Goal: Check status: Check status

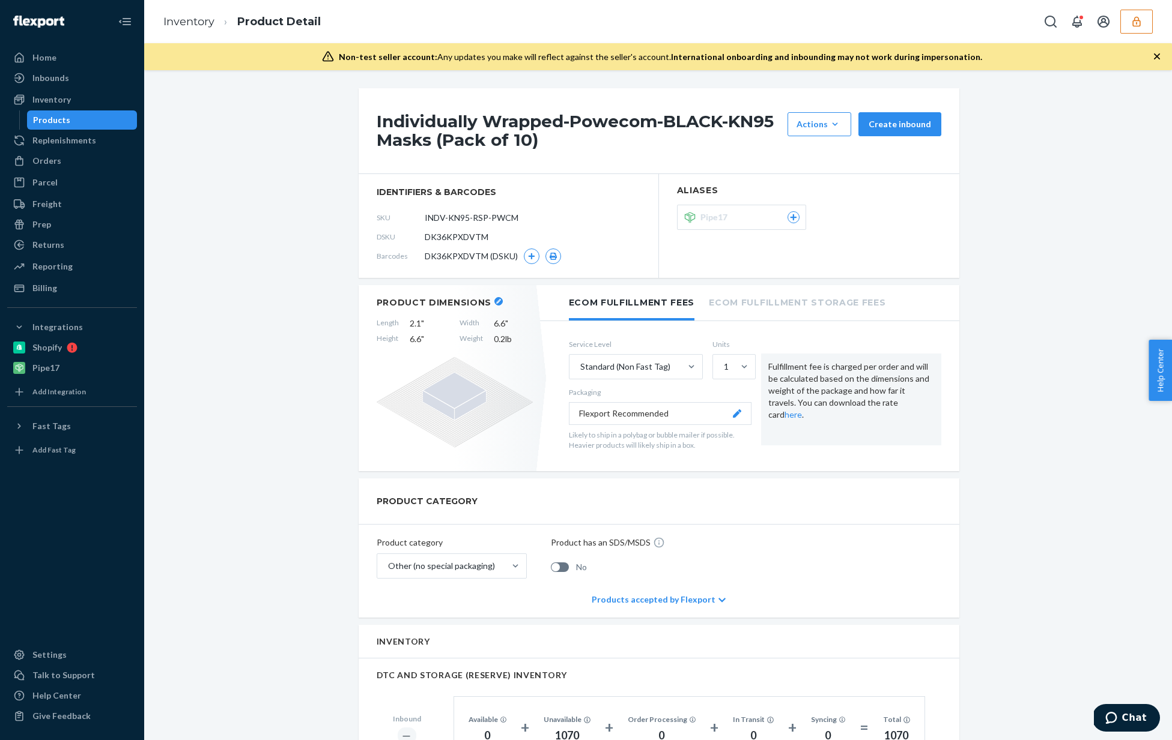
click at [1139, 25] on icon "button" at bounding box center [1136, 21] width 8 height 10
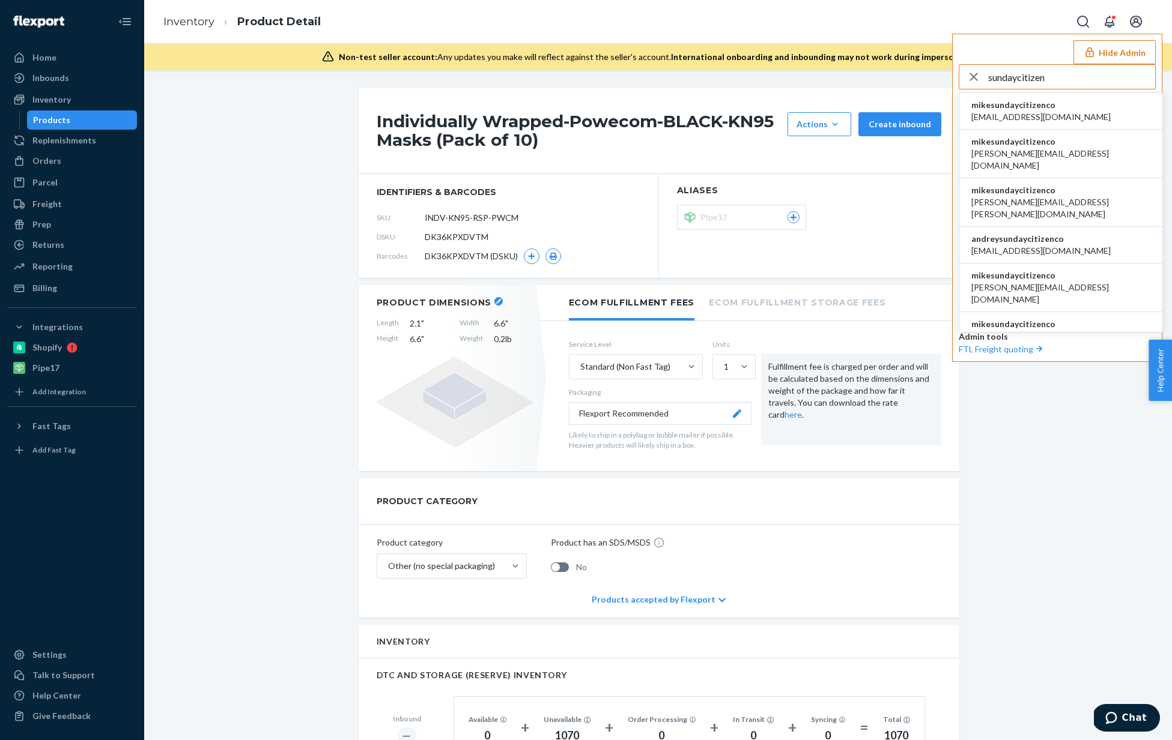
type input "sundaycitizen"
click at [1070, 103] on span "mikesundaycitizenco" at bounding box center [1040, 105] width 139 height 12
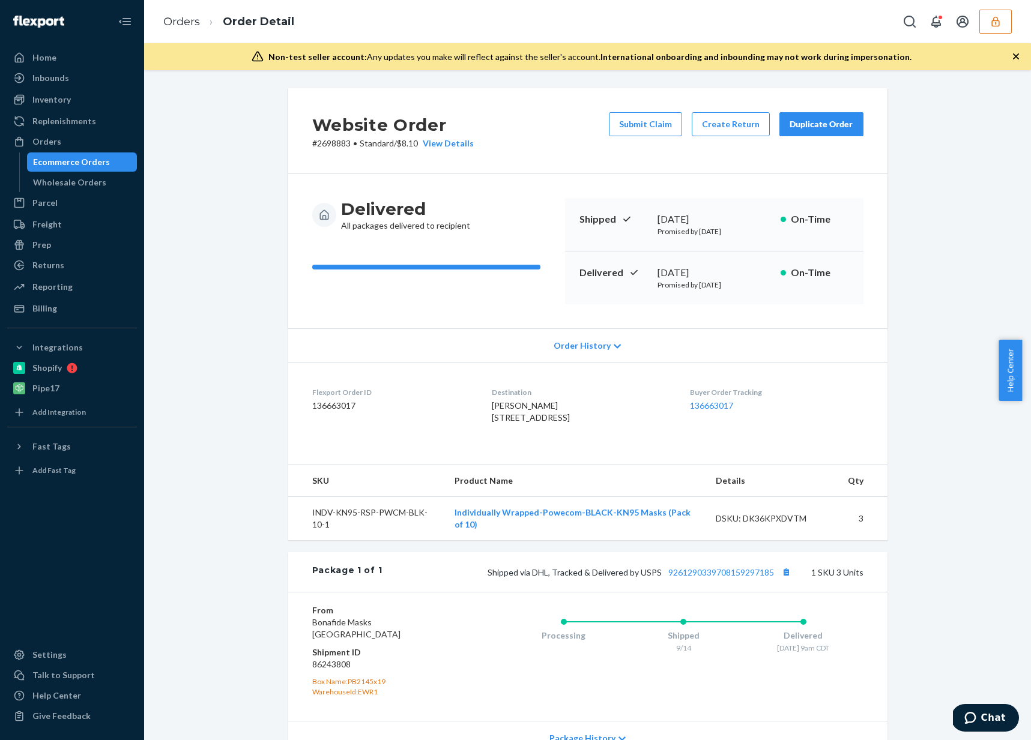
scroll to position [127, 0]
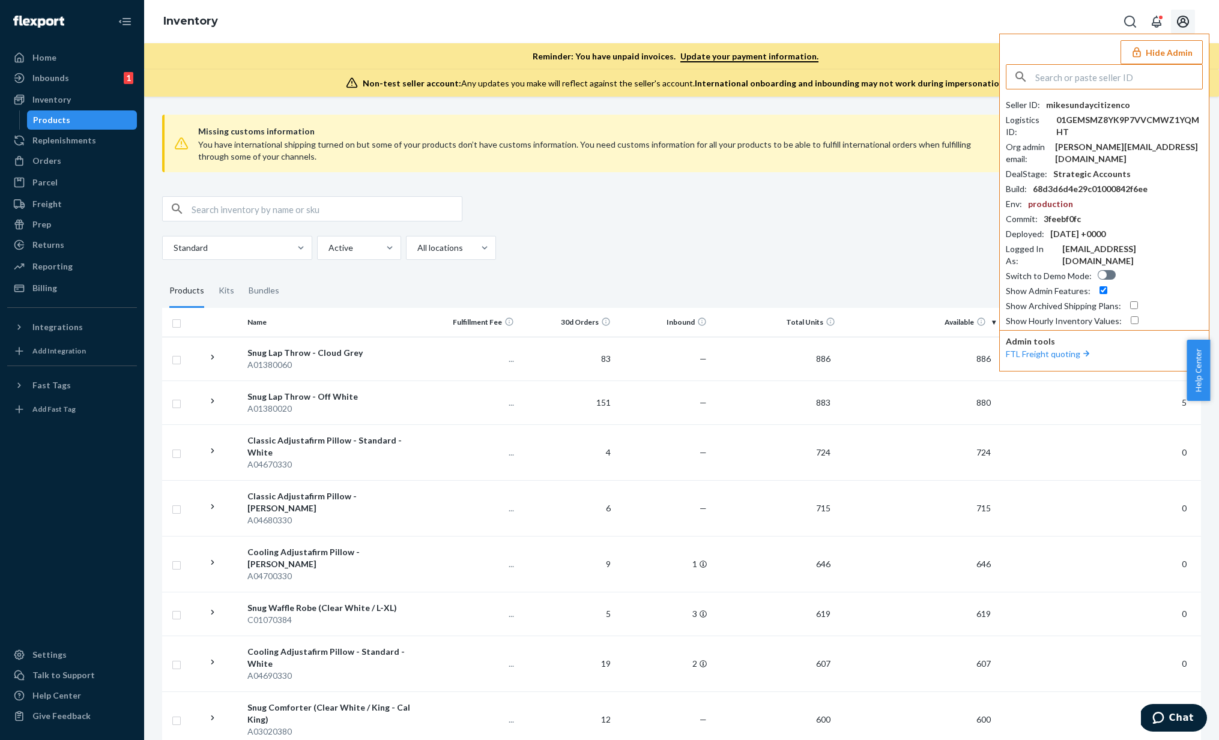
click at [1095, 76] on input "text" at bounding box center [1118, 77] width 167 height 24
click at [1139, 80] on input "text" at bounding box center [1118, 77] width 167 height 24
paste input "james.grandefeld@ballchain.com"
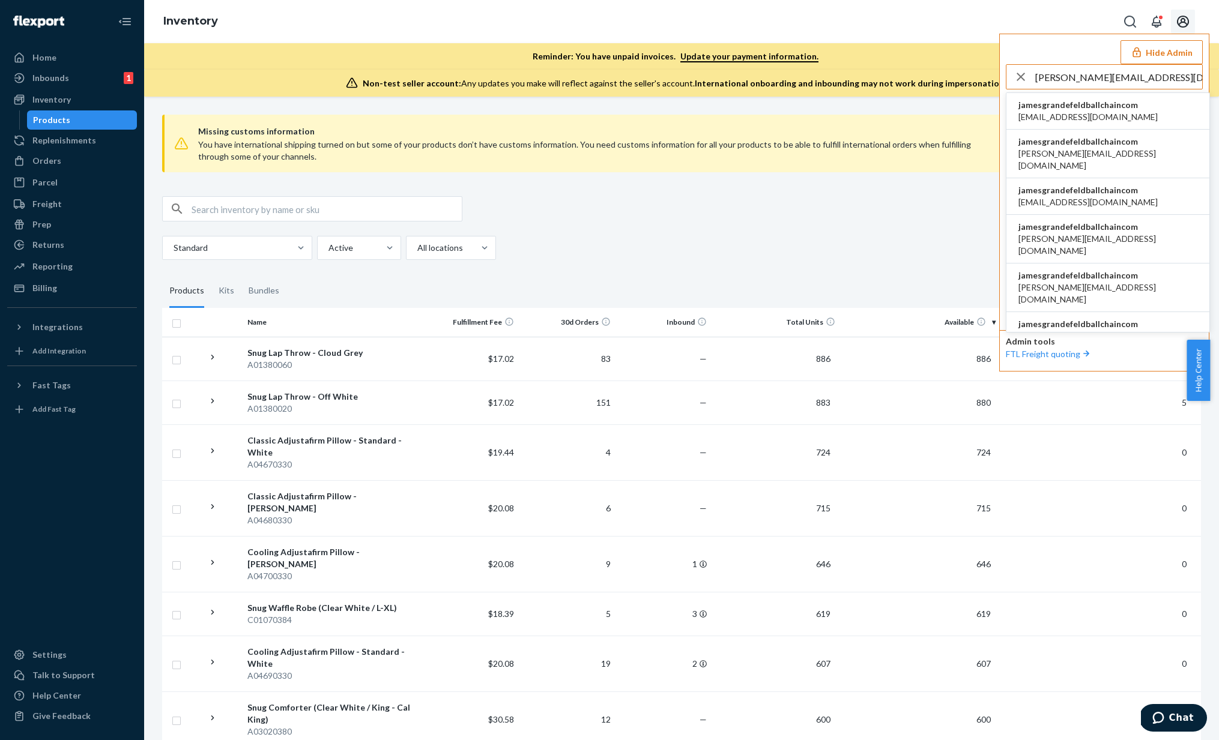
type input "james.grandefeld@ballchain.com"
click at [1095, 107] on span "jamesgrandefeldballchaincom" at bounding box center [1087, 105] width 139 height 12
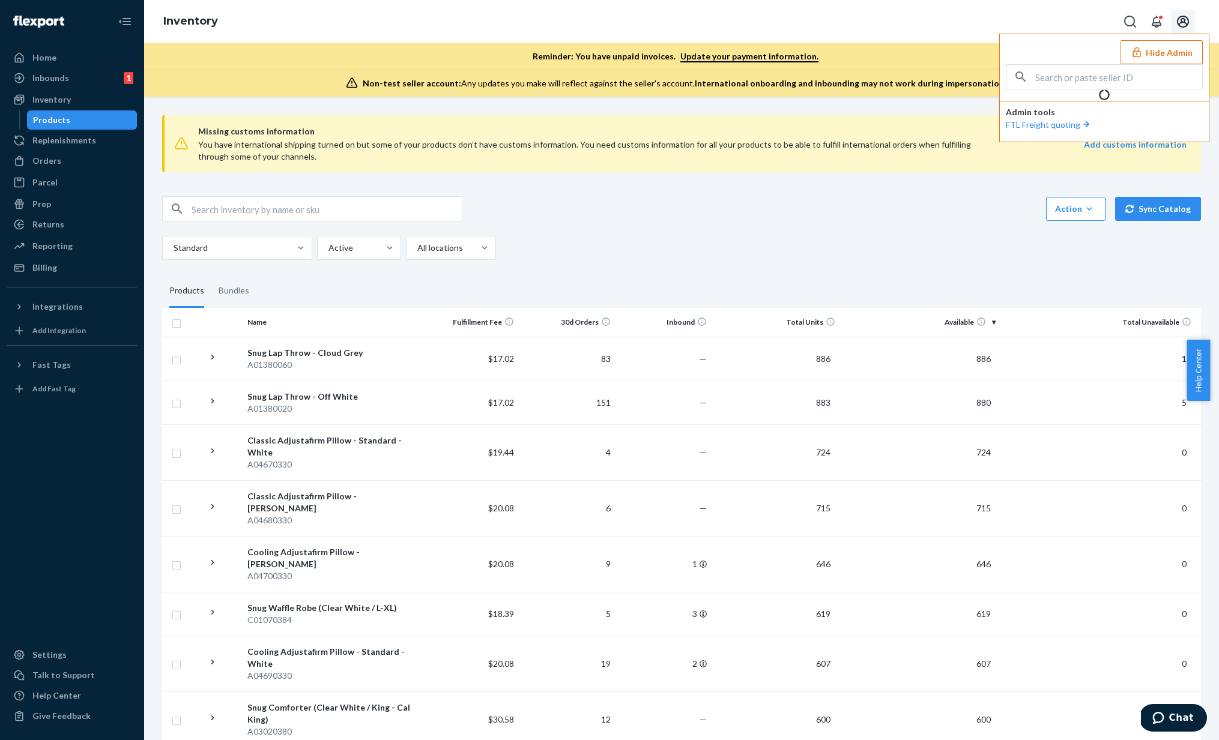
click at [1149, 57] on button "Hide Admin" at bounding box center [1162, 52] width 82 height 24
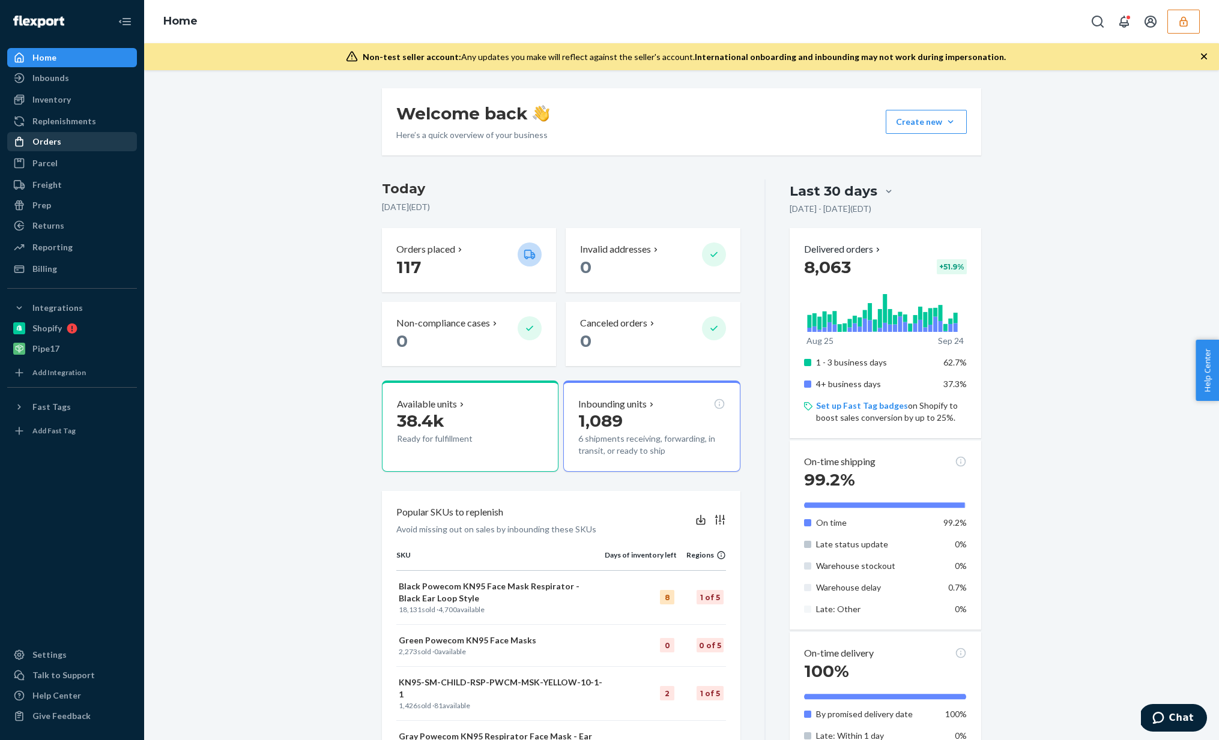
click at [83, 148] on div "Orders" at bounding box center [71, 141] width 127 height 17
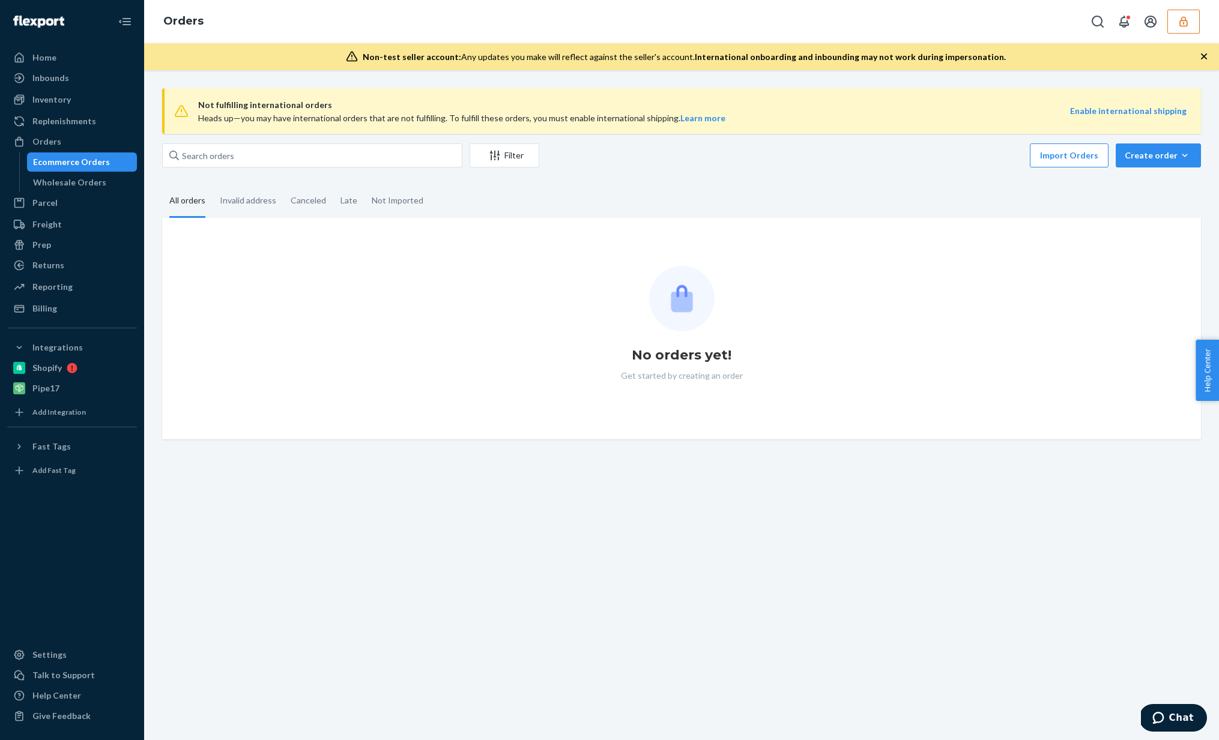
click at [325, 100] on span "Not fulfilling international orders" at bounding box center [634, 105] width 872 height 14
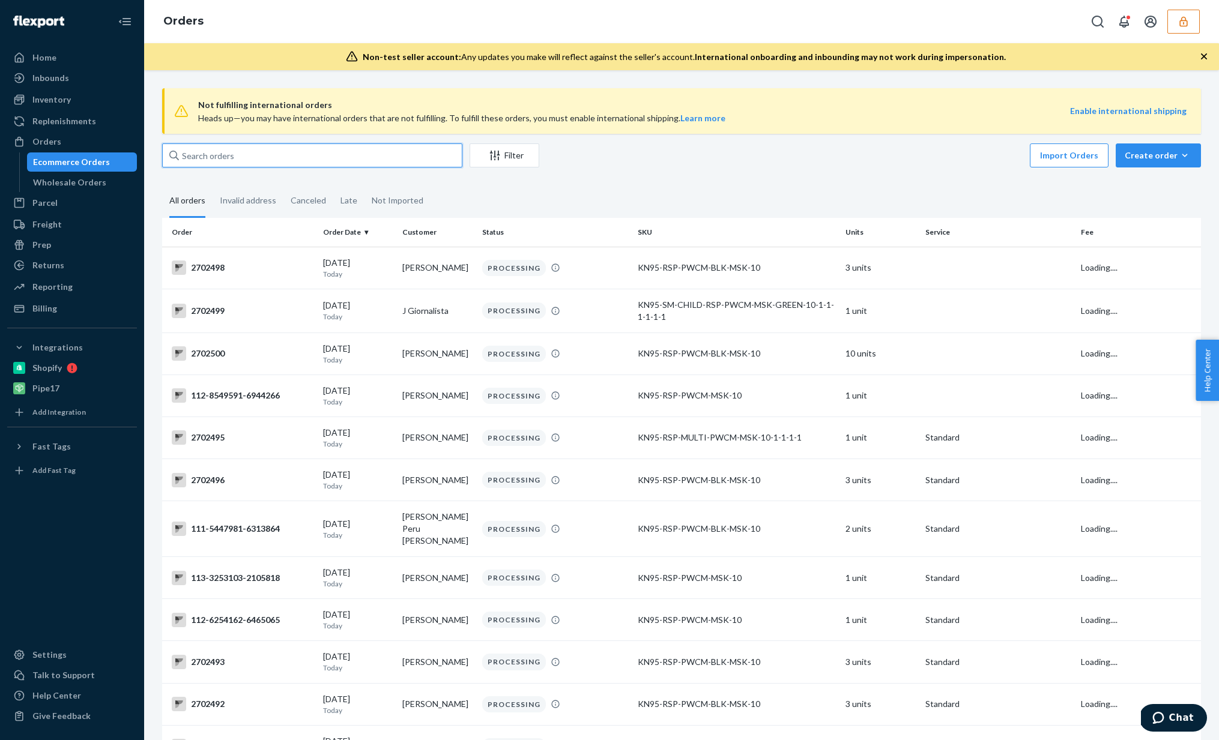
click at [306, 148] on input "text" at bounding box center [312, 156] width 300 height 24
paste input "2695519"
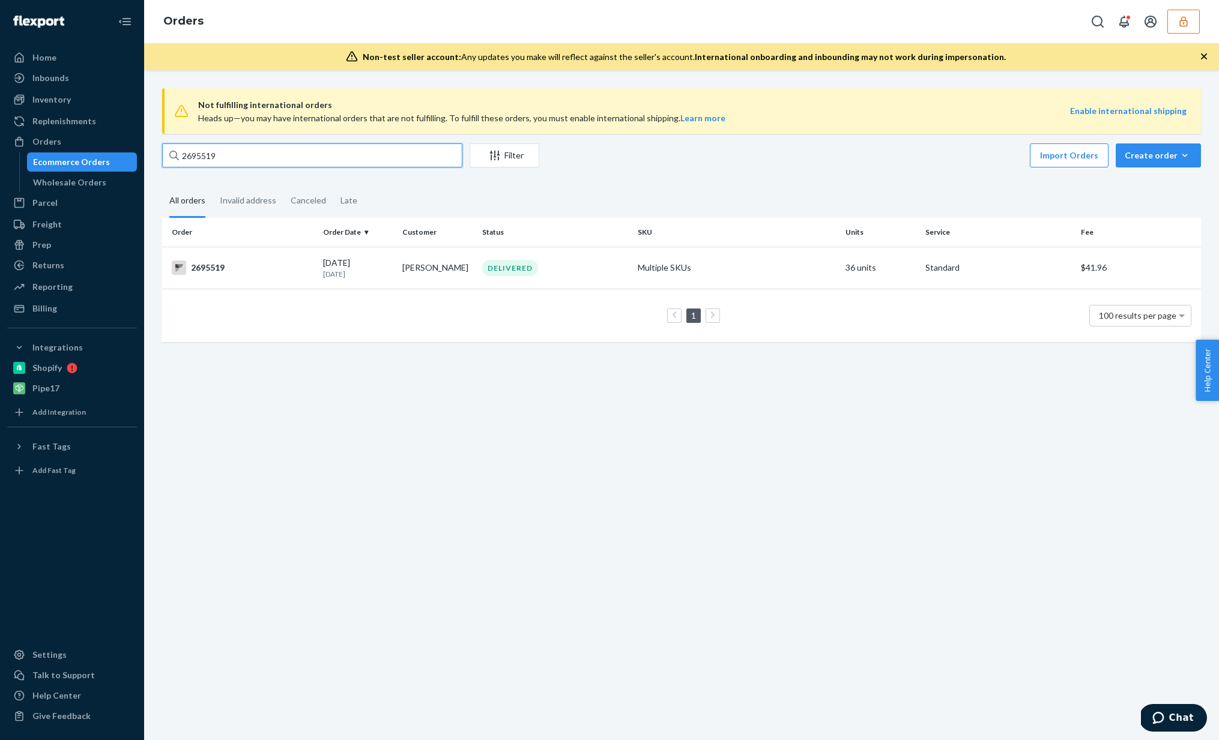
type input "2695519"
click at [770, 259] on td "Multiple SKUs" at bounding box center [737, 268] width 208 height 42
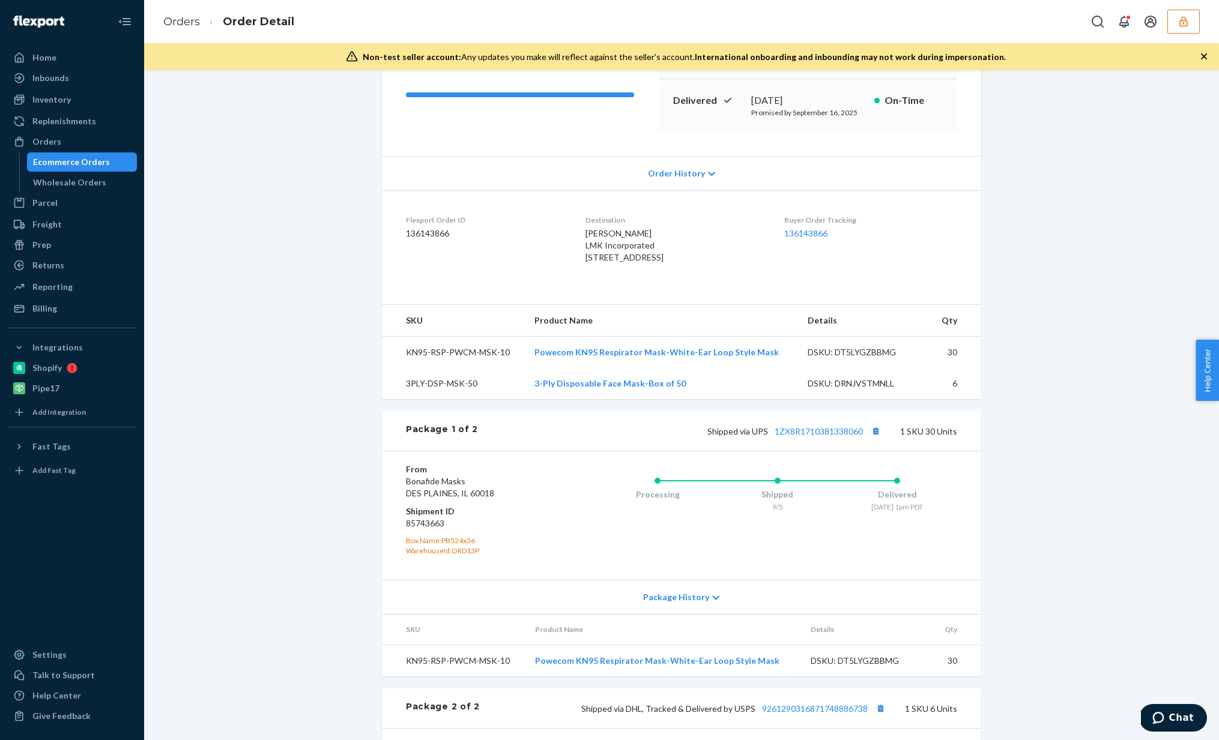
scroll to position [163, 0]
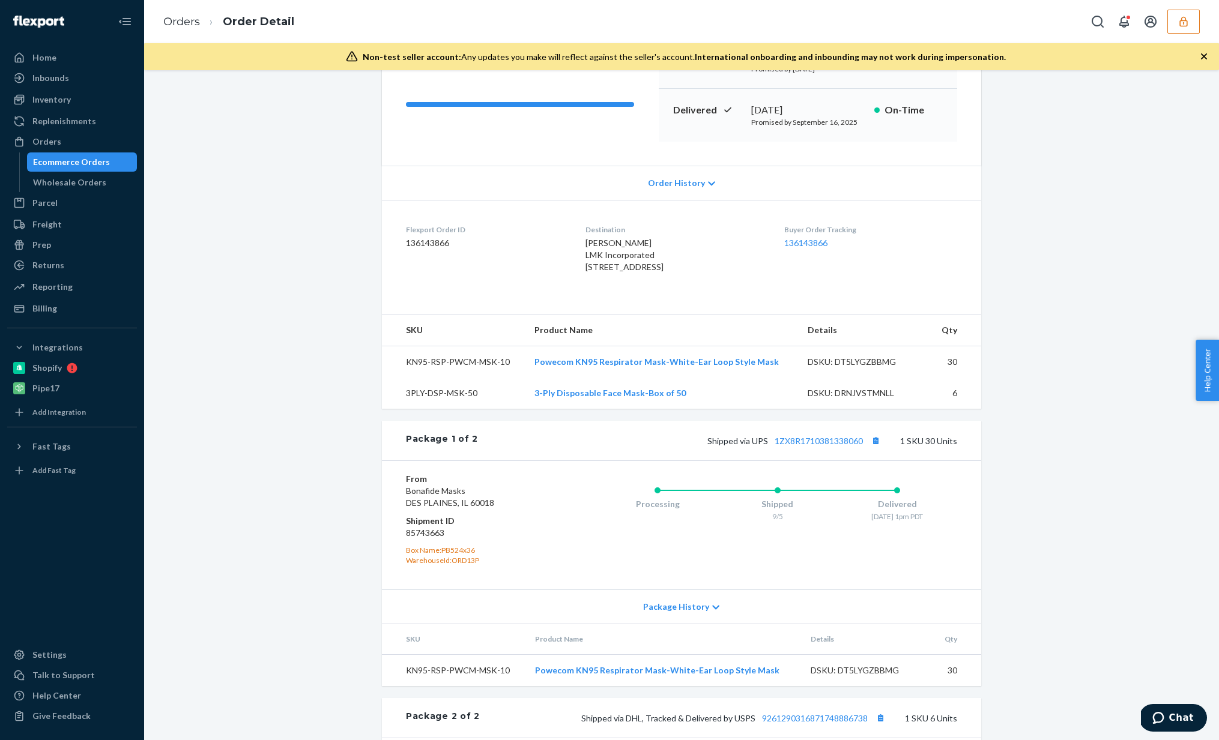
click at [701, 409] on td "3-Ply Disposable Face Mask-Box of 50" at bounding box center [662, 393] width 274 height 31
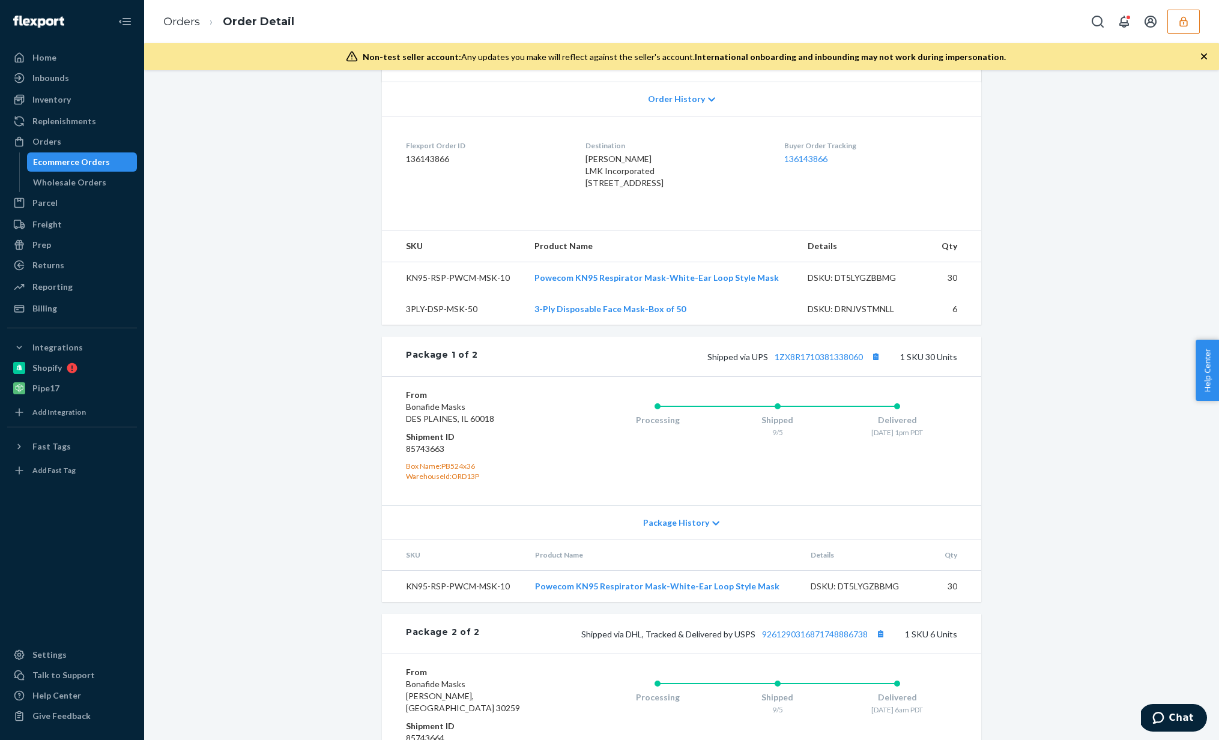
scroll to position [436, 0]
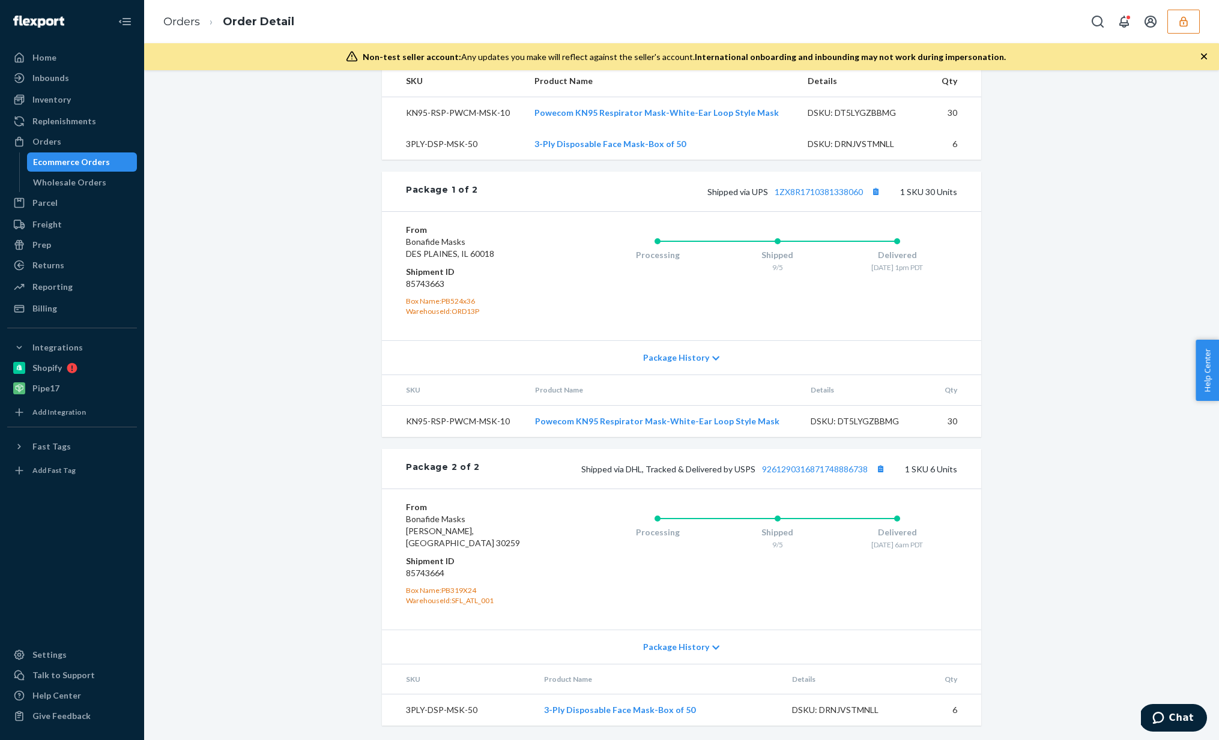
click at [837, 709] on div "DSKU: DRNJVSTMNLL" at bounding box center [848, 710] width 113 height 12
copy div "DSKU: DRNJVSTMNLL"
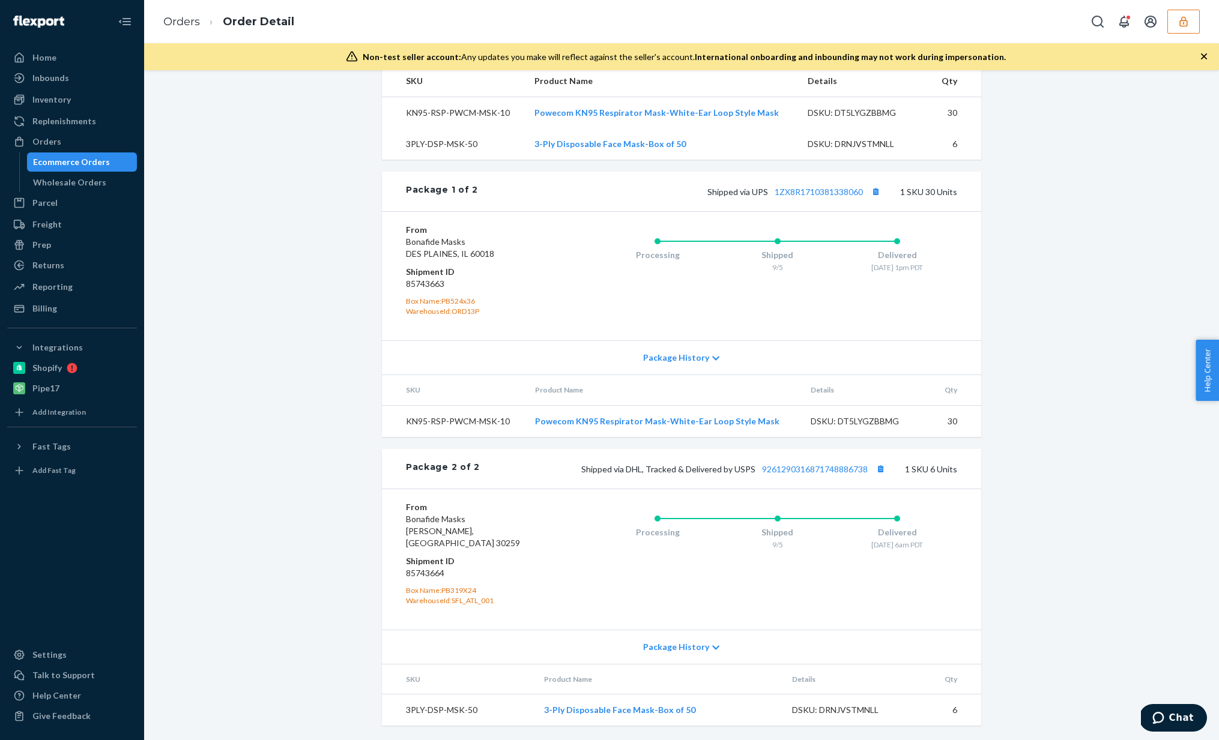
click at [839, 119] on div "DSKU: DT5LYGZBBMG" at bounding box center [864, 113] width 113 height 12
copy div "DT5LYGZBBMG"
click at [75, 101] on div "Inventory" at bounding box center [71, 99] width 127 height 17
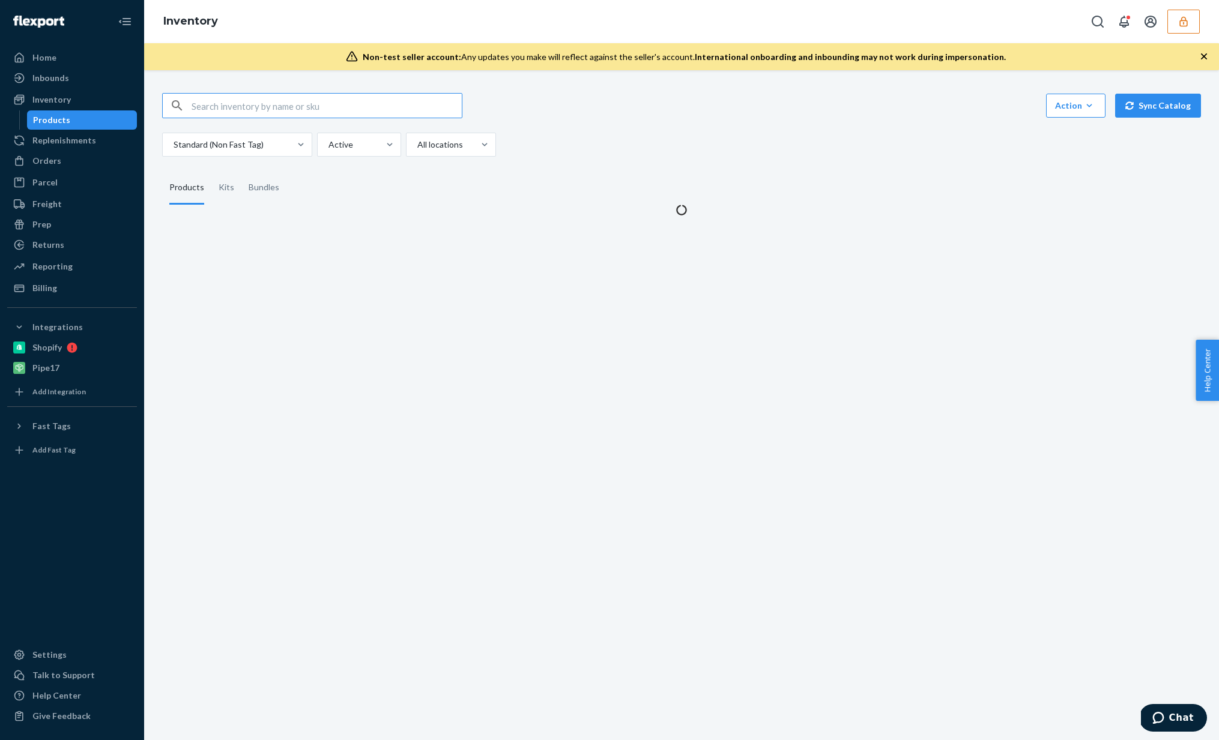
click at [310, 106] on input "text" at bounding box center [327, 106] width 270 height 24
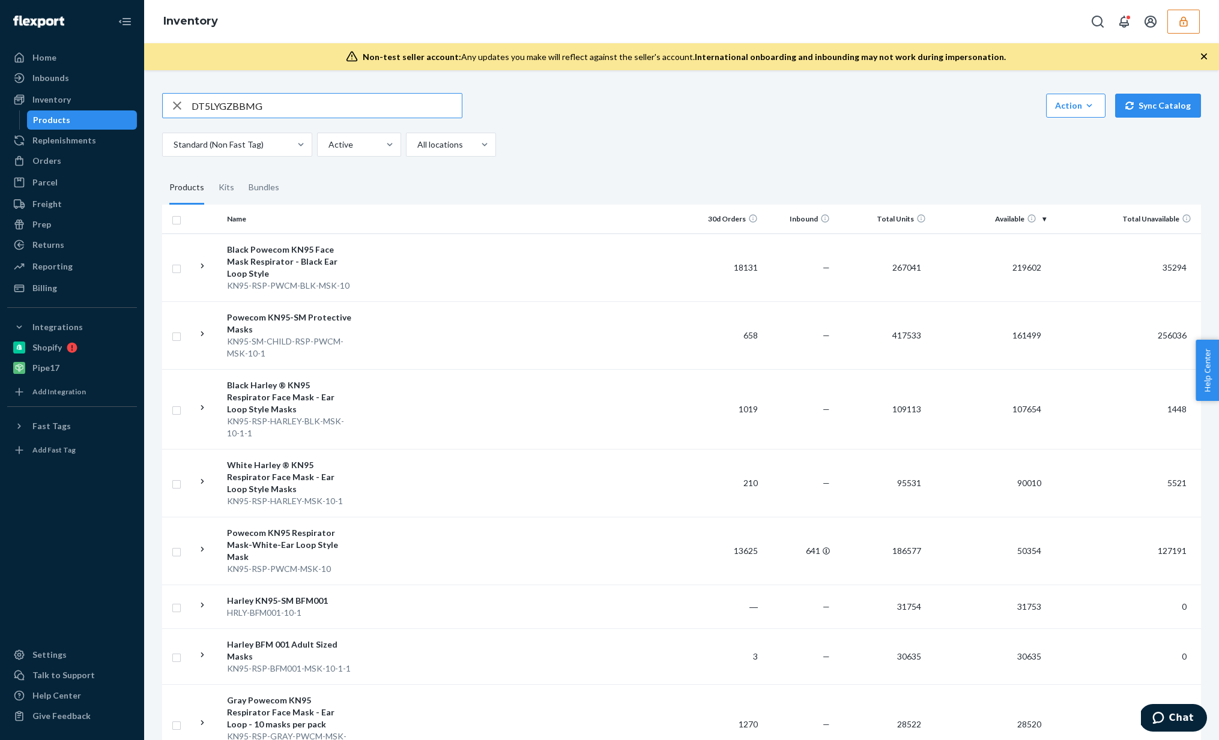
type input "DT5LYGZBBMG"
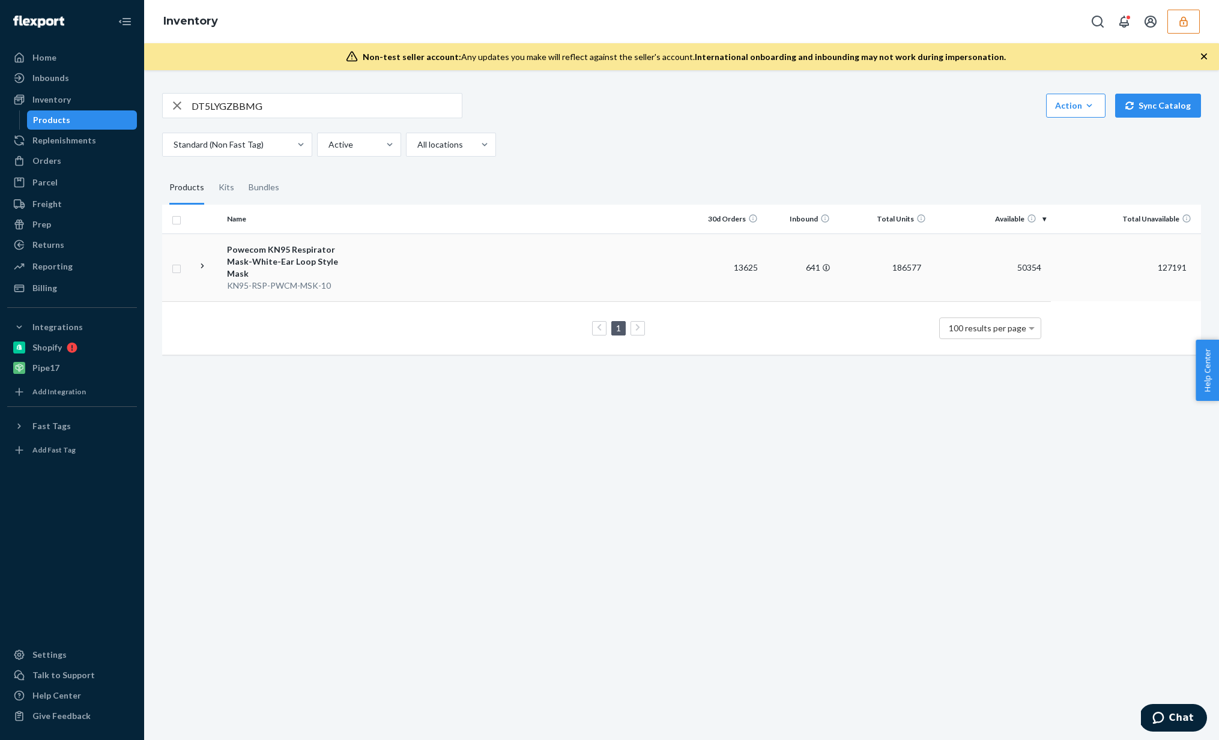
click at [652, 267] on td at bounding box center [523, 268] width 333 height 68
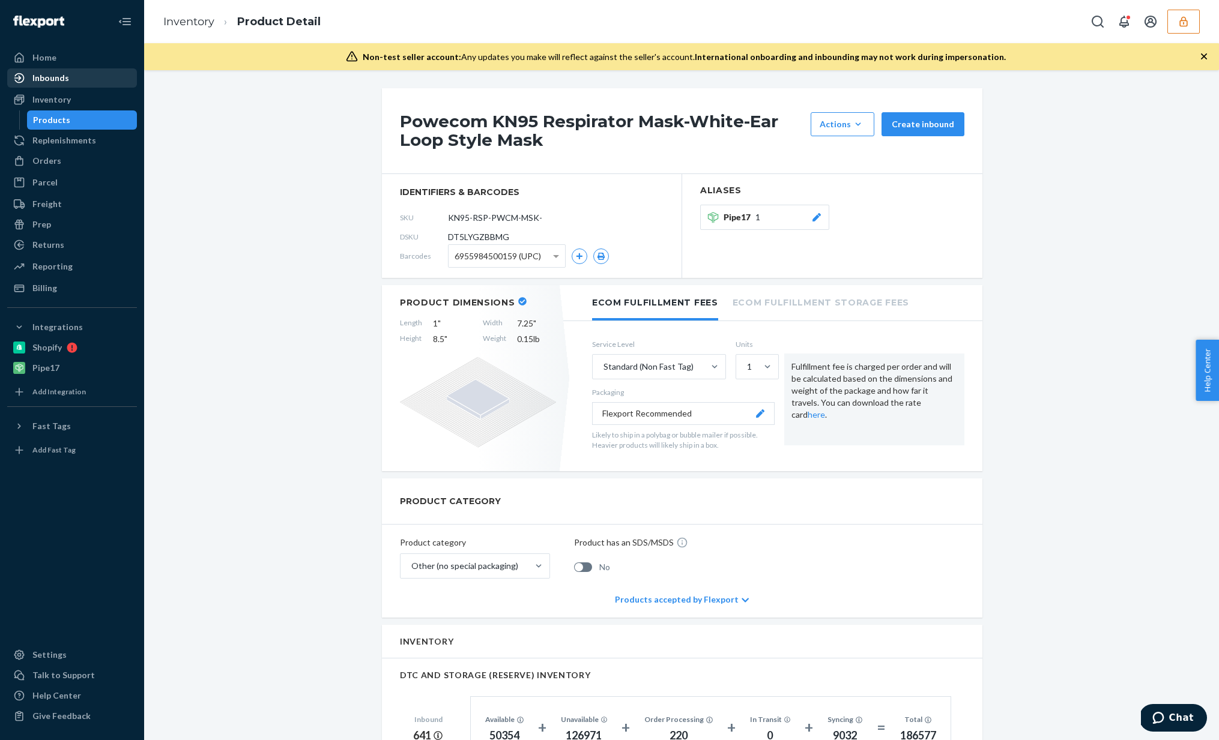
click at [73, 72] on div "Inbounds" at bounding box center [71, 78] width 127 height 17
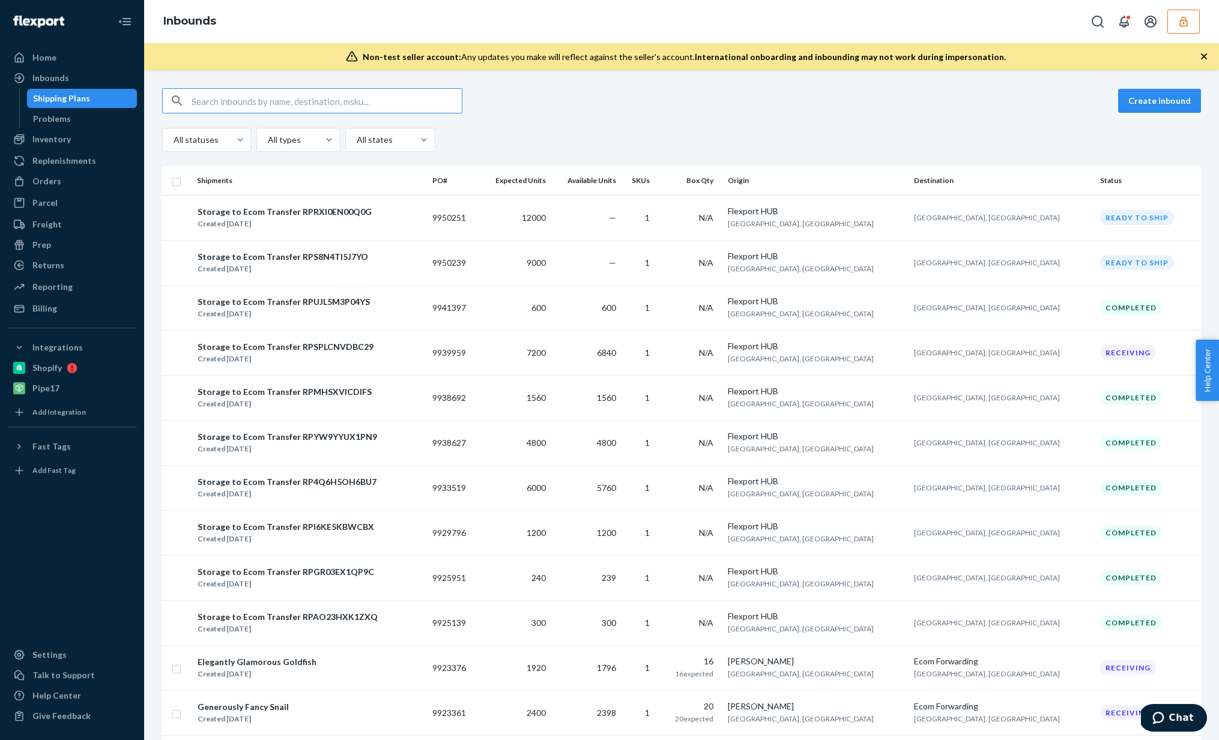
click at [282, 95] on input "text" at bounding box center [327, 101] width 270 height 24
type input "DT5LYGZBBMG"
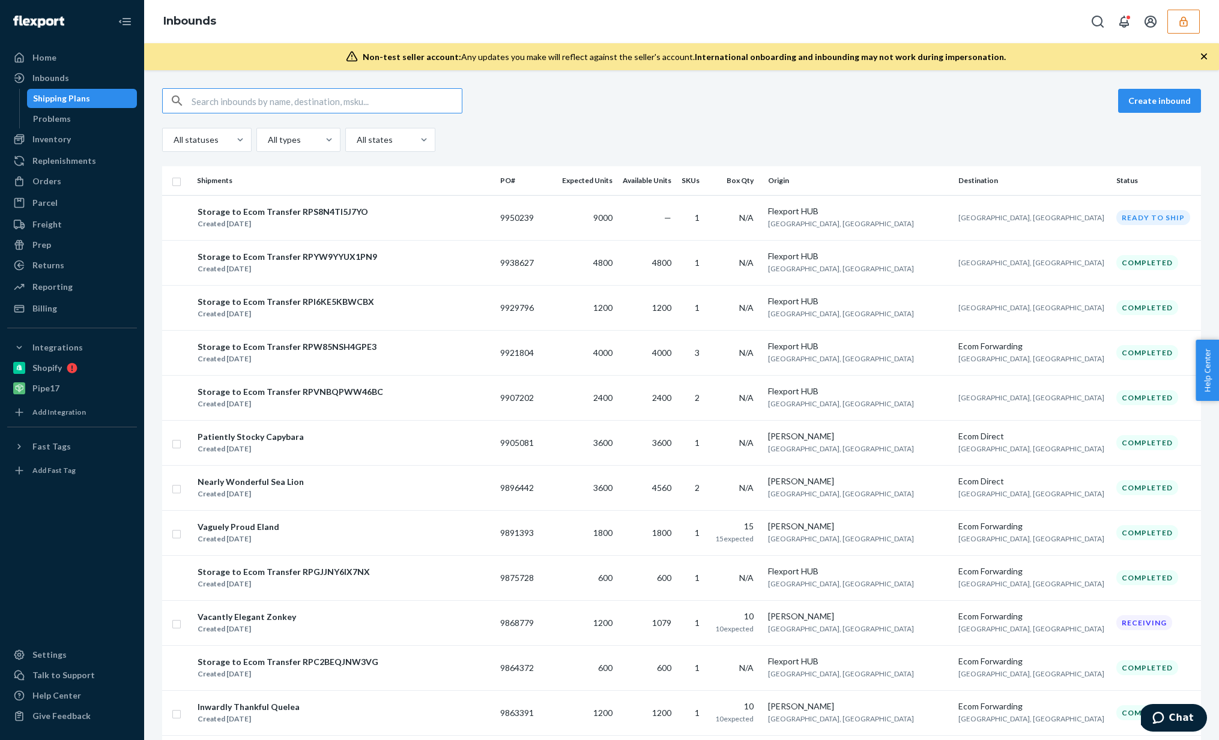
click at [668, 143] on div "All statuses All types All states" at bounding box center [681, 140] width 1039 height 24
click at [748, 366] on td "N/A" at bounding box center [735, 352] width 53 height 45
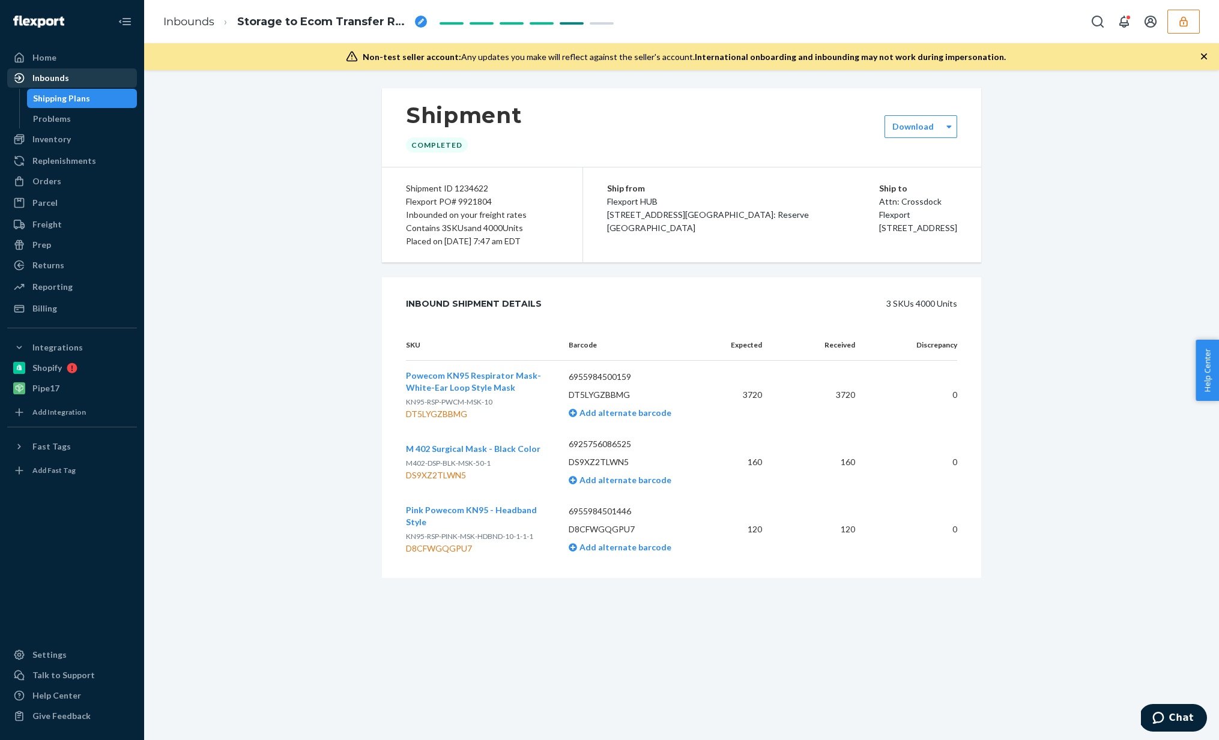
click at [52, 80] on div "Inbounds" at bounding box center [50, 78] width 37 height 12
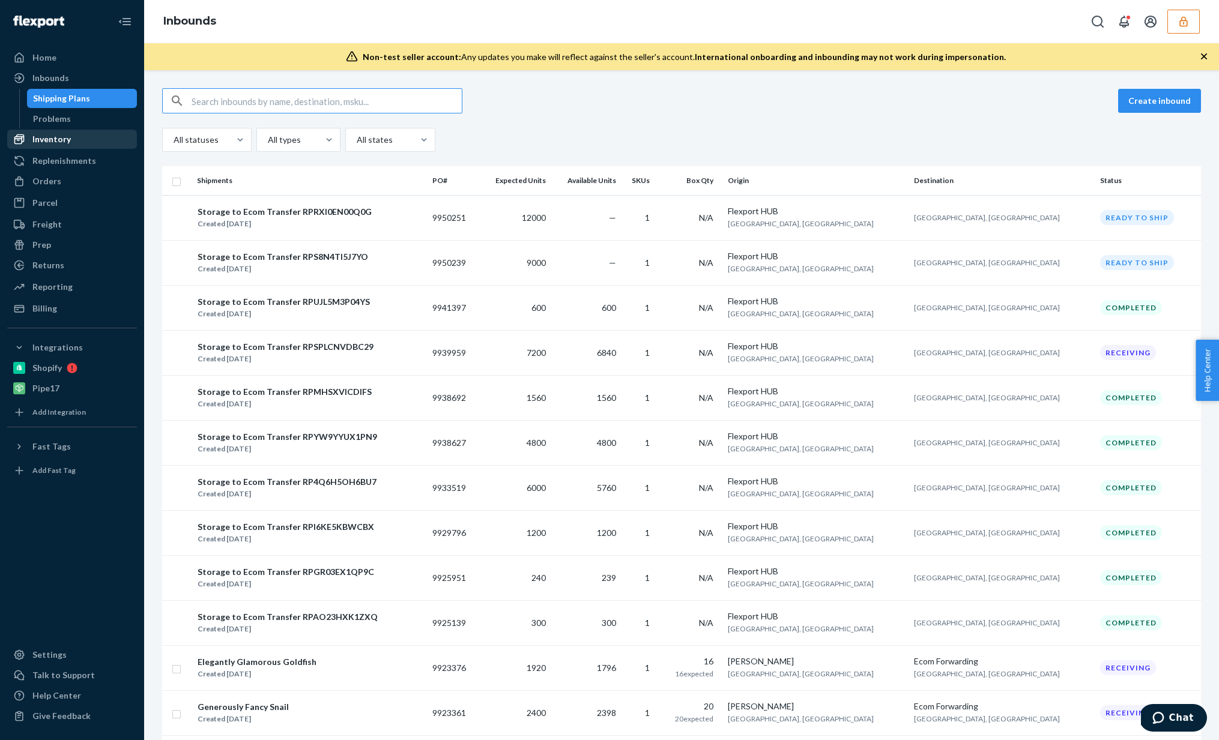
click at [88, 145] on div "Inventory" at bounding box center [71, 139] width 127 height 17
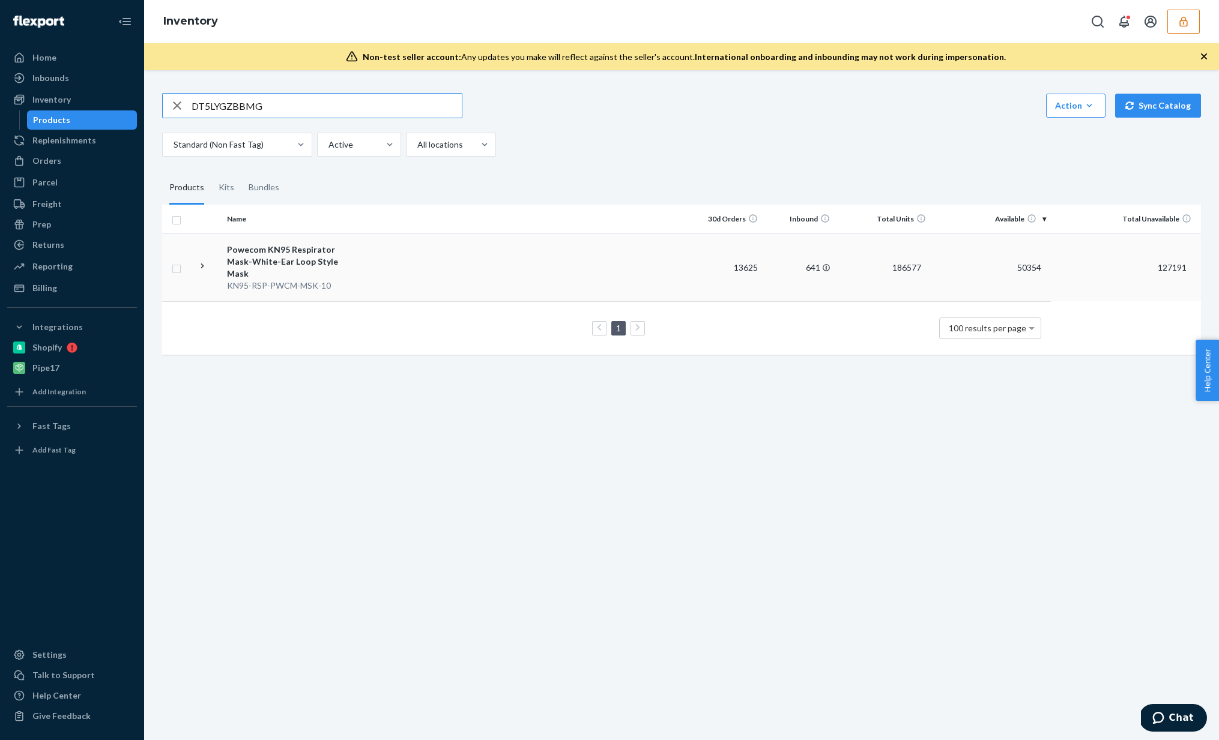
click at [642, 286] on td at bounding box center [523, 268] width 333 height 68
